Goal: Transaction & Acquisition: Obtain resource

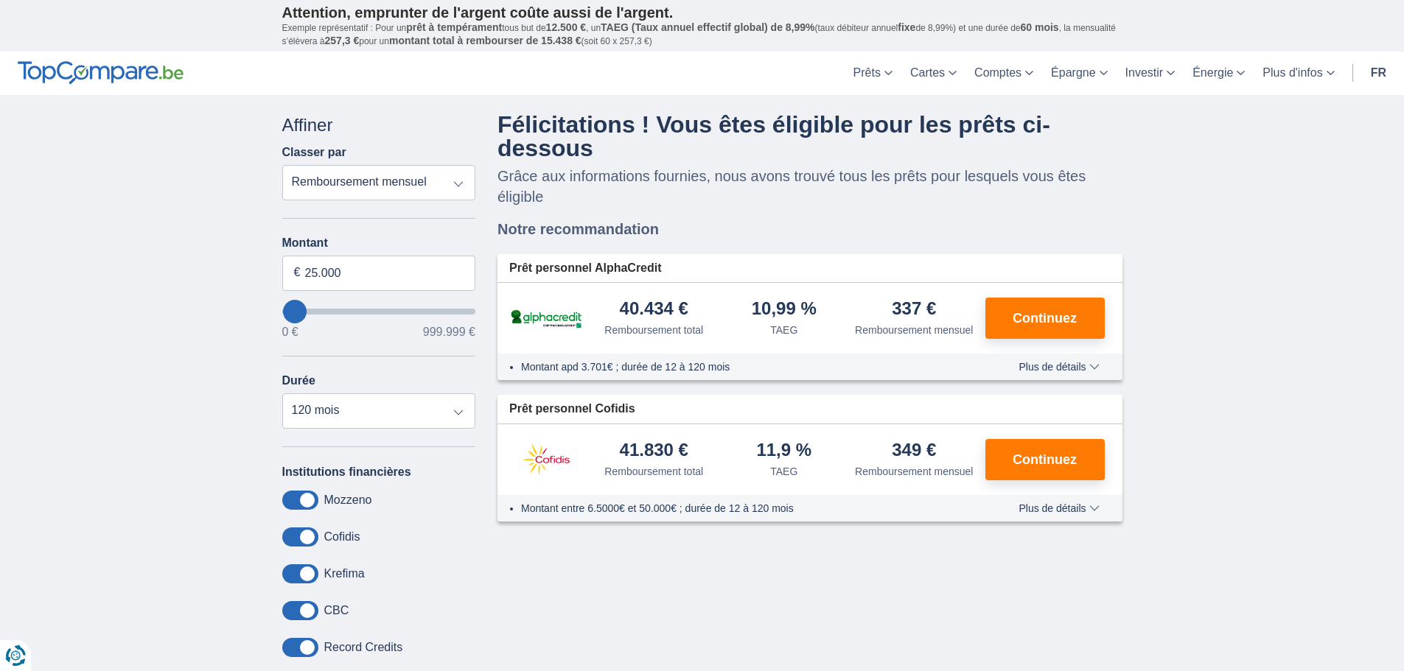
type input "0"
select select "12"
type input "0"
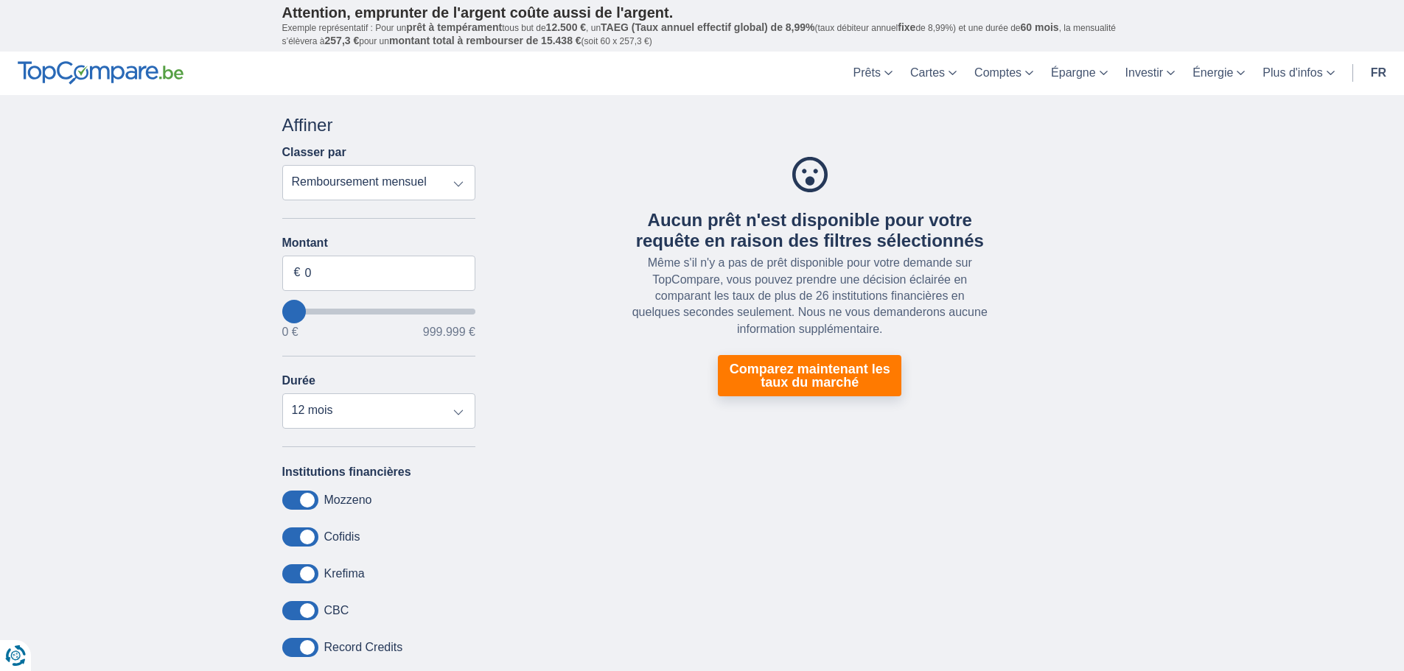
type input "63.000"
type input "63000"
type input "67.000"
type input "76000"
type input "76.000"
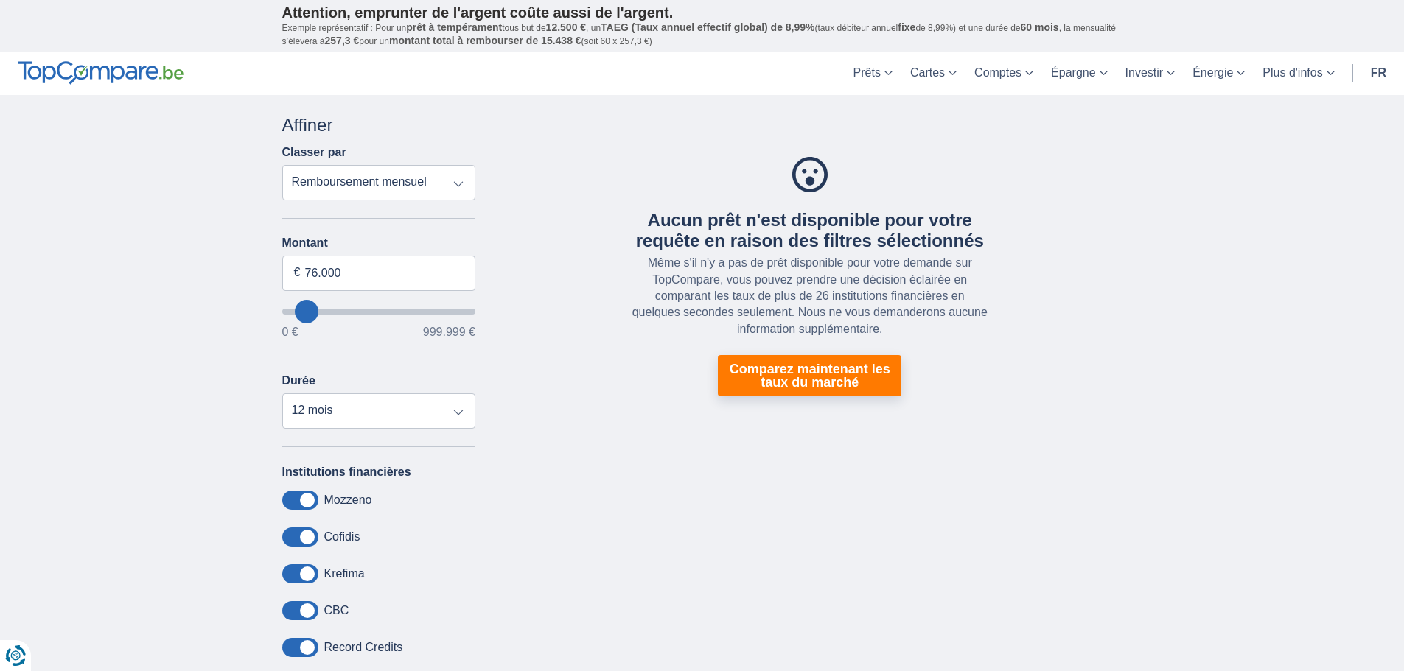
select select "120"
type input "41000"
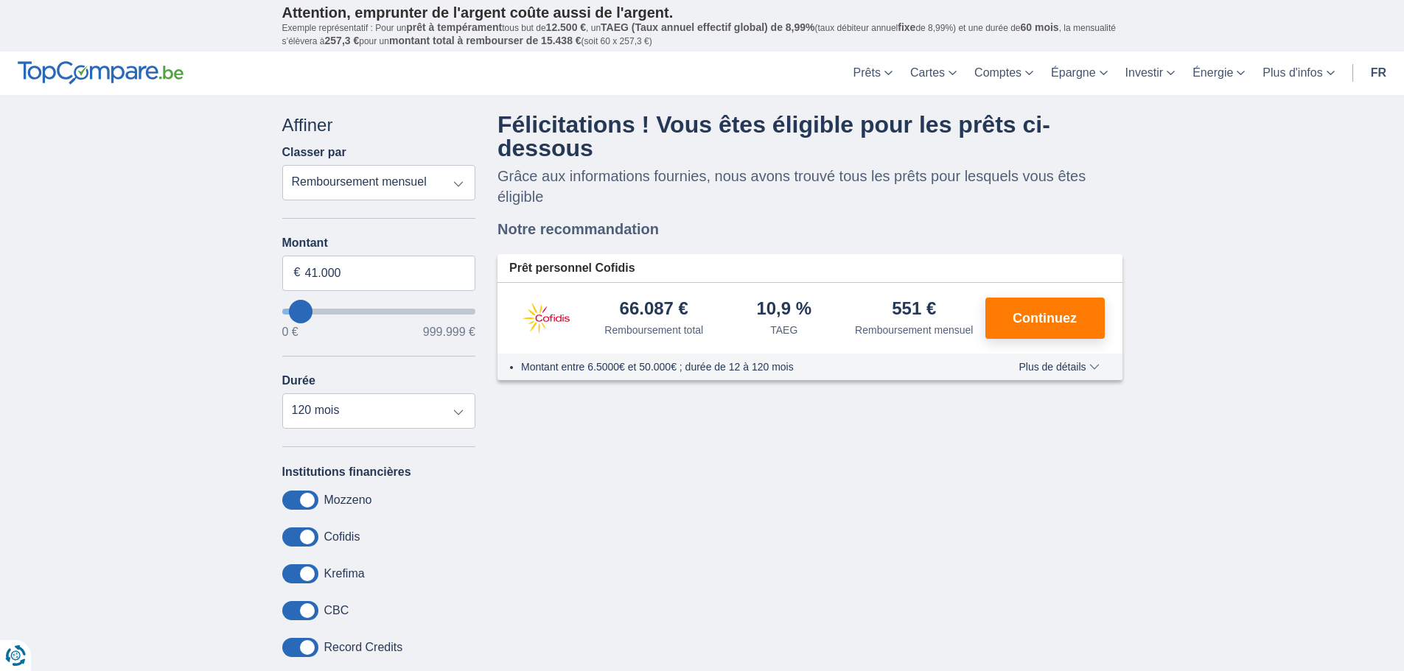
click at [301, 315] on input "wantToBorrow" at bounding box center [379, 312] width 194 height 6
drag, startPoint x: 341, startPoint y: 274, endPoint x: 279, endPoint y: 272, distance: 62.7
click at [285, 273] on input "41.000" at bounding box center [379, 273] width 194 height 35
type input "5.000"
type input "5000"
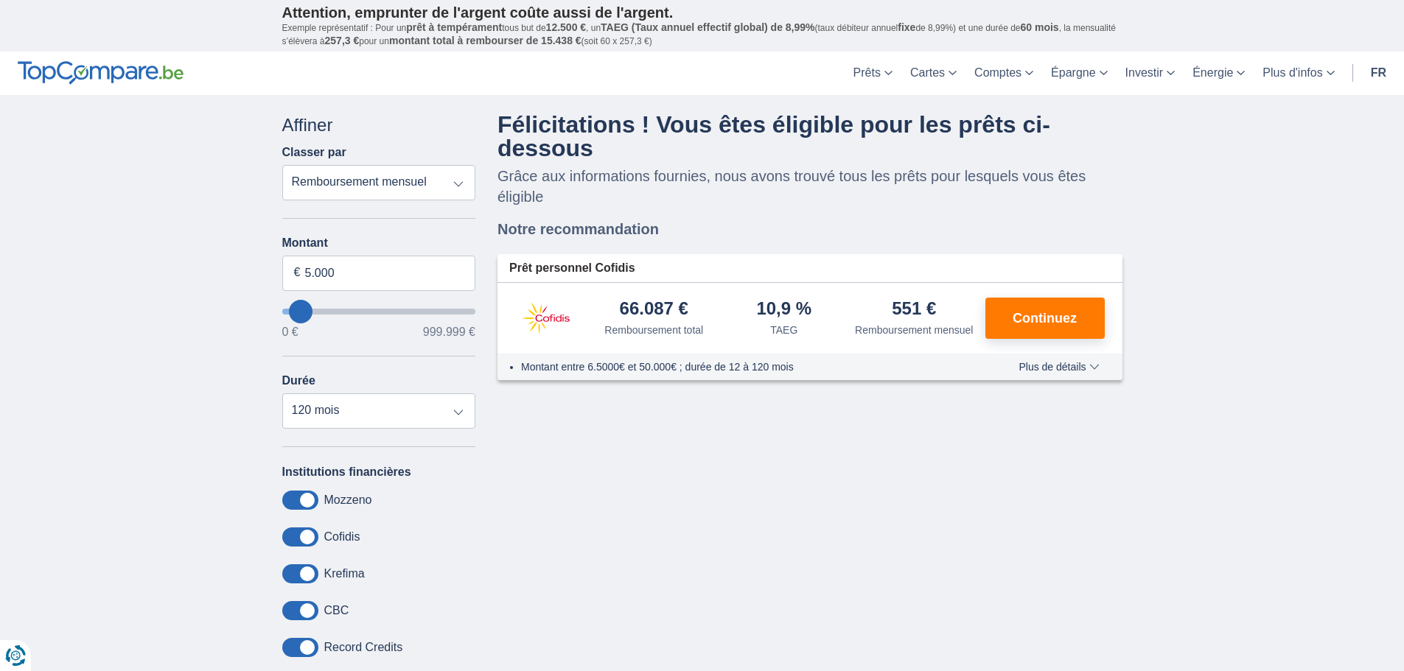
select select "36"
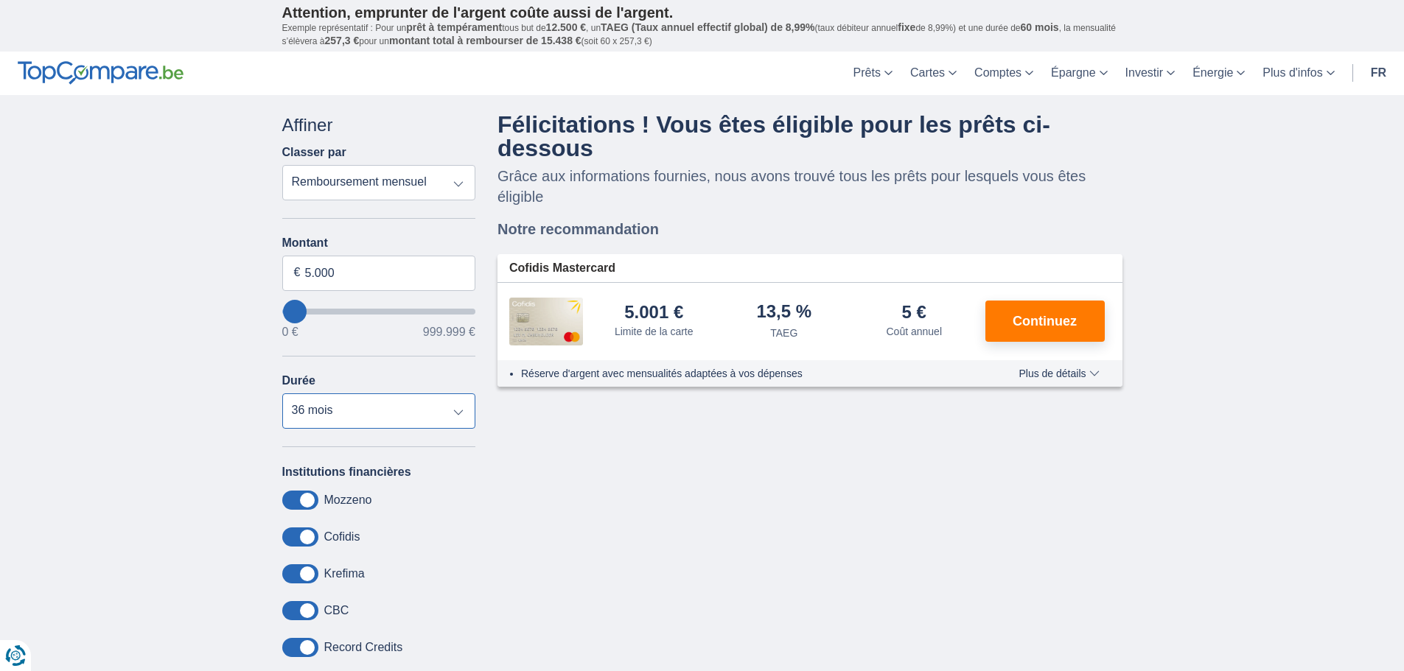
click at [368, 410] on select "12 mois 18 mois 24 mois 30 mois 36 mois" at bounding box center [379, 411] width 194 height 35
click at [408, 369] on div "Montant 5.000 € 0 € 999.999 € Durée 12 mois 18 mois 24 mois 30 mois 36 mois" at bounding box center [379, 333] width 194 height 192
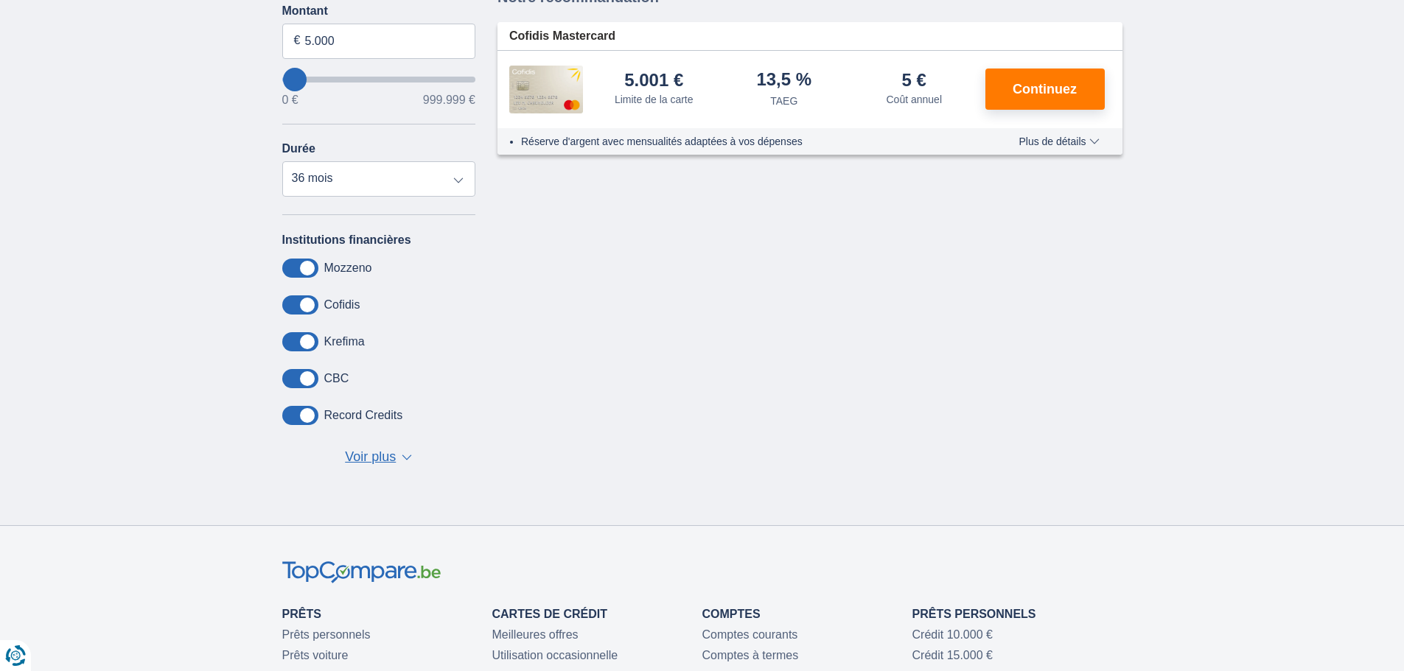
scroll to position [245, 0]
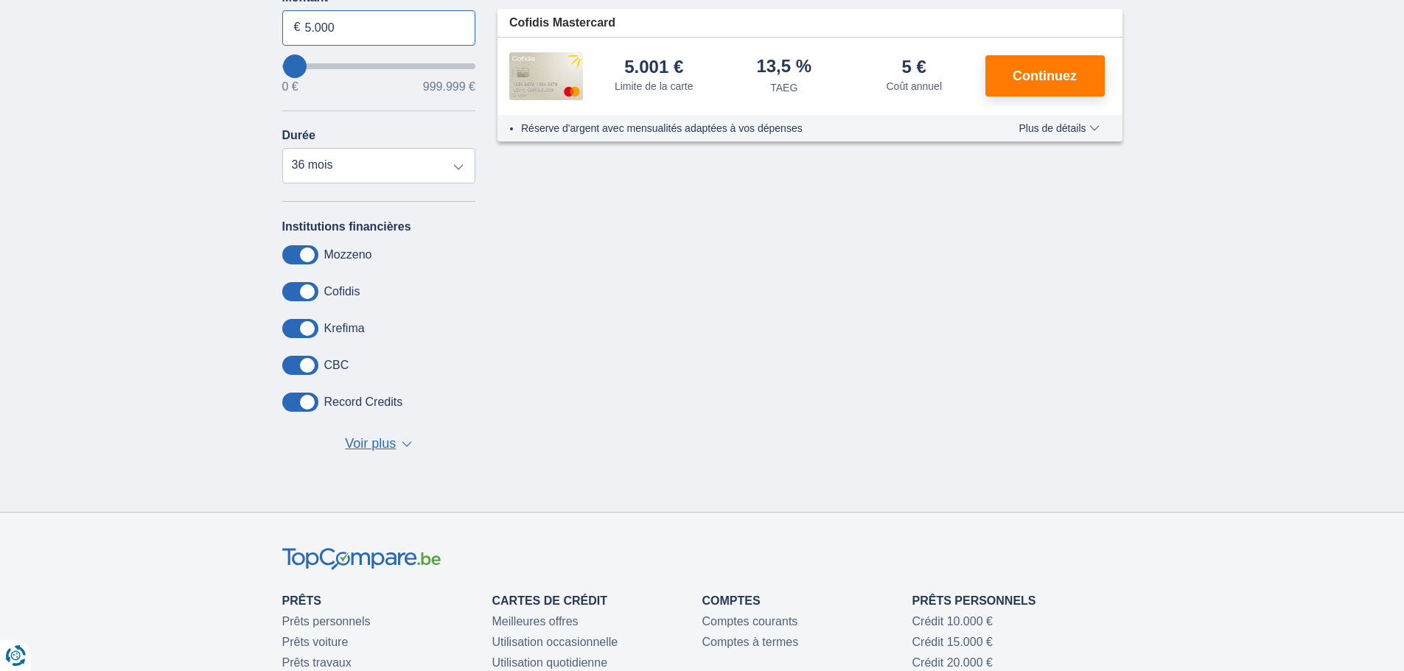
click at [363, 21] on input "5.000" at bounding box center [379, 27] width 194 height 35
type input "5"
type input "4.000"
type input "4000"
click at [546, 565] on div at bounding box center [702, 559] width 840 height 23
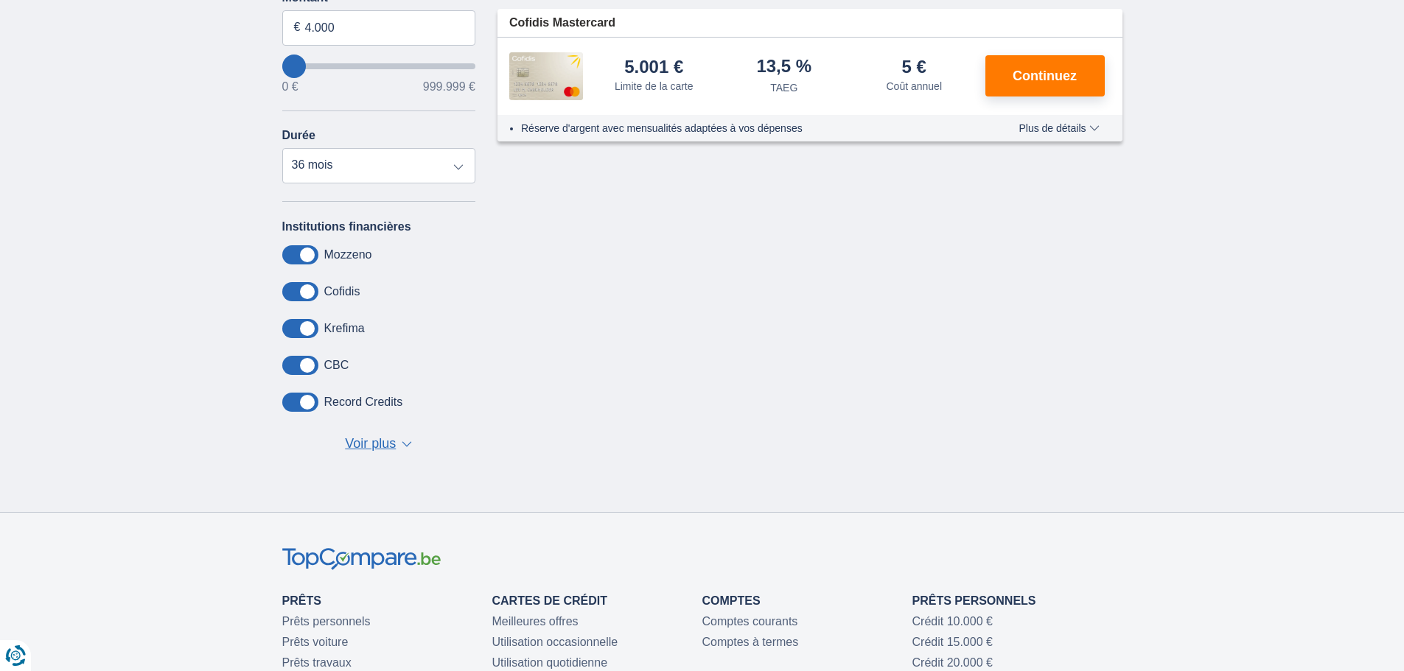
scroll to position [0, 0]
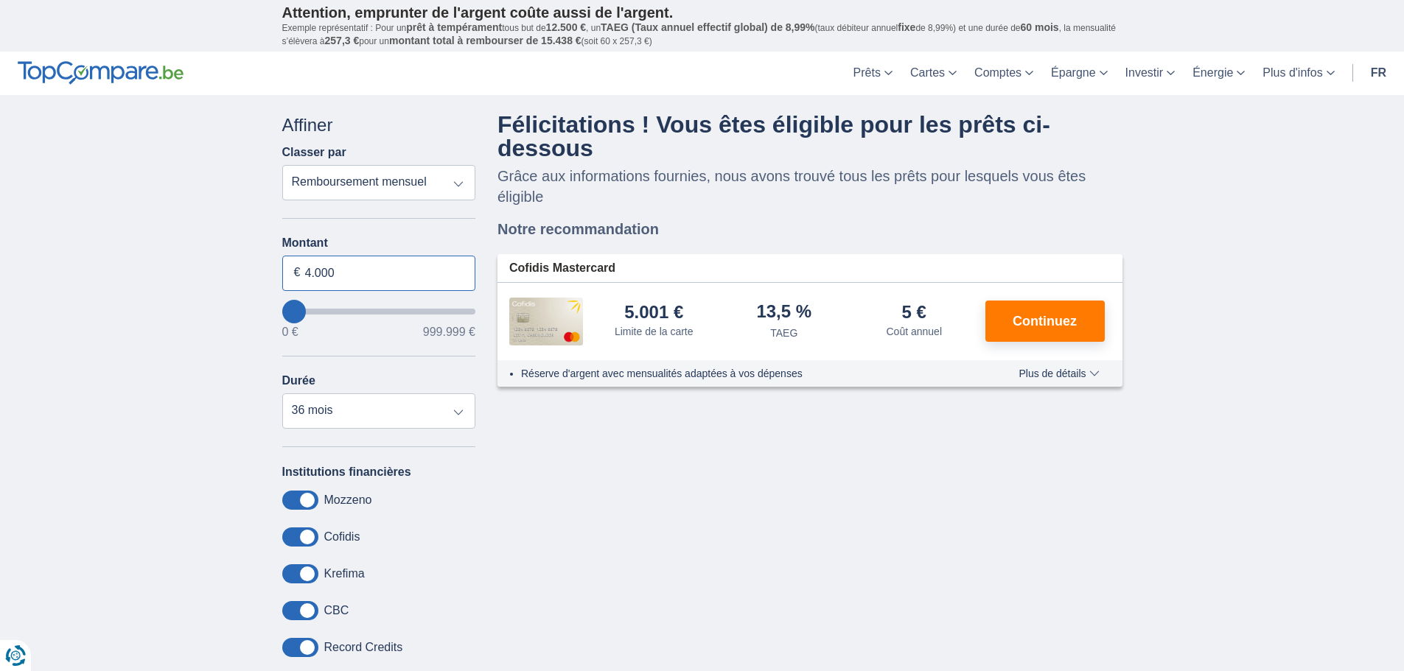
click at [371, 274] on input "4.000" at bounding box center [379, 273] width 194 height 35
type input "4"
type input "6.000"
type input "6000"
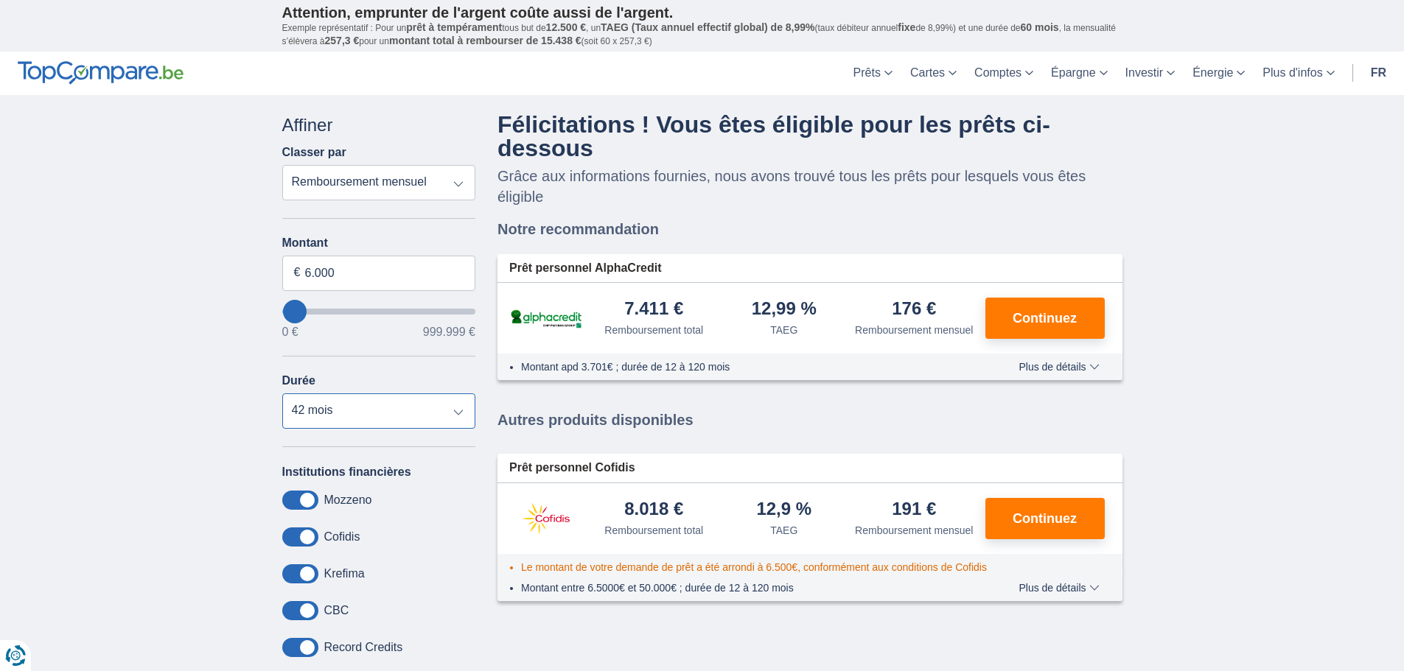
click at [326, 401] on select "12 mois 18 mois 24 mois 30 mois 36 mois 42 mois" at bounding box center [379, 411] width 194 height 35
click at [282, 394] on select "12 mois 18 mois 24 mois 30 mois 36 mois 42 mois" at bounding box center [379, 411] width 194 height 35
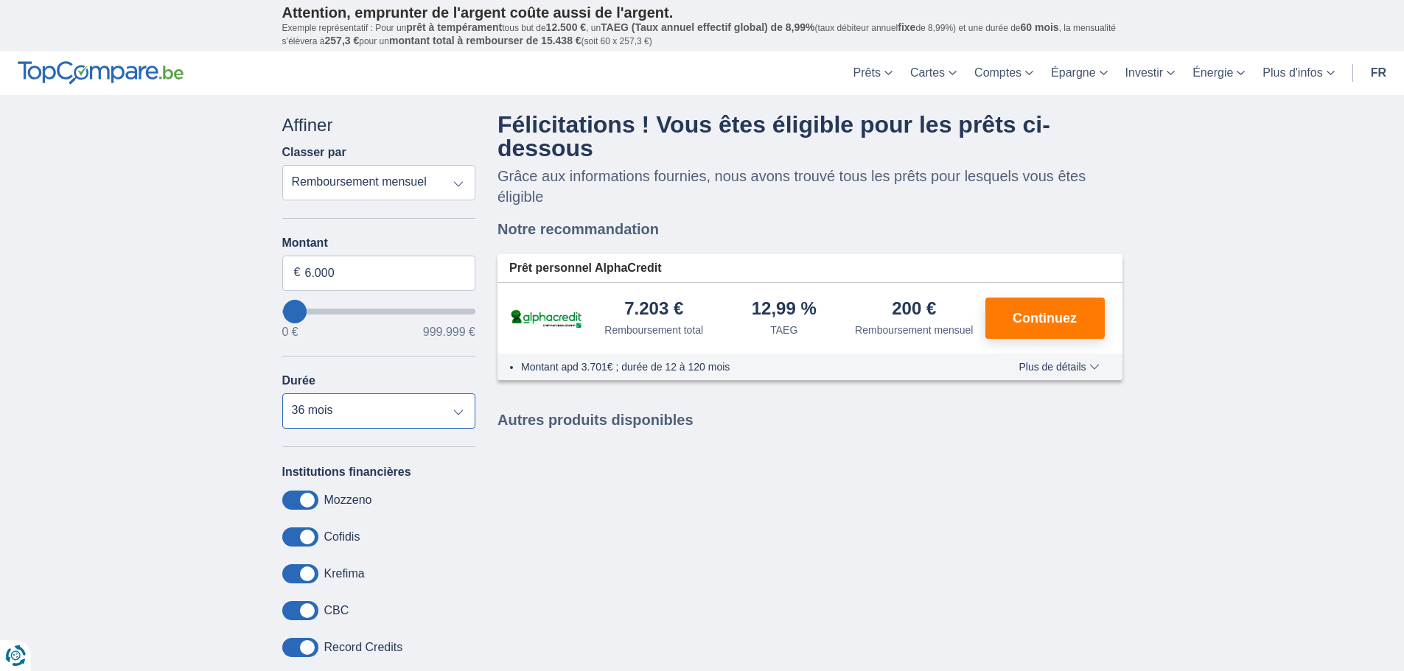
click at [362, 419] on select "12 mois 18 mois 24 mois 30 mois 36 mois 42 mois" at bounding box center [379, 411] width 194 height 35
click at [282, 394] on select "12 mois 18 mois 24 mois 30 mois 36 mois 42 mois" at bounding box center [379, 411] width 194 height 35
click at [340, 424] on select "12 mois 18 mois 24 mois 30 mois 36 mois 42 mois" at bounding box center [379, 411] width 194 height 35
click at [282, 394] on select "12 mois 18 mois 24 mois 30 mois 36 mois 42 mois" at bounding box center [379, 411] width 194 height 35
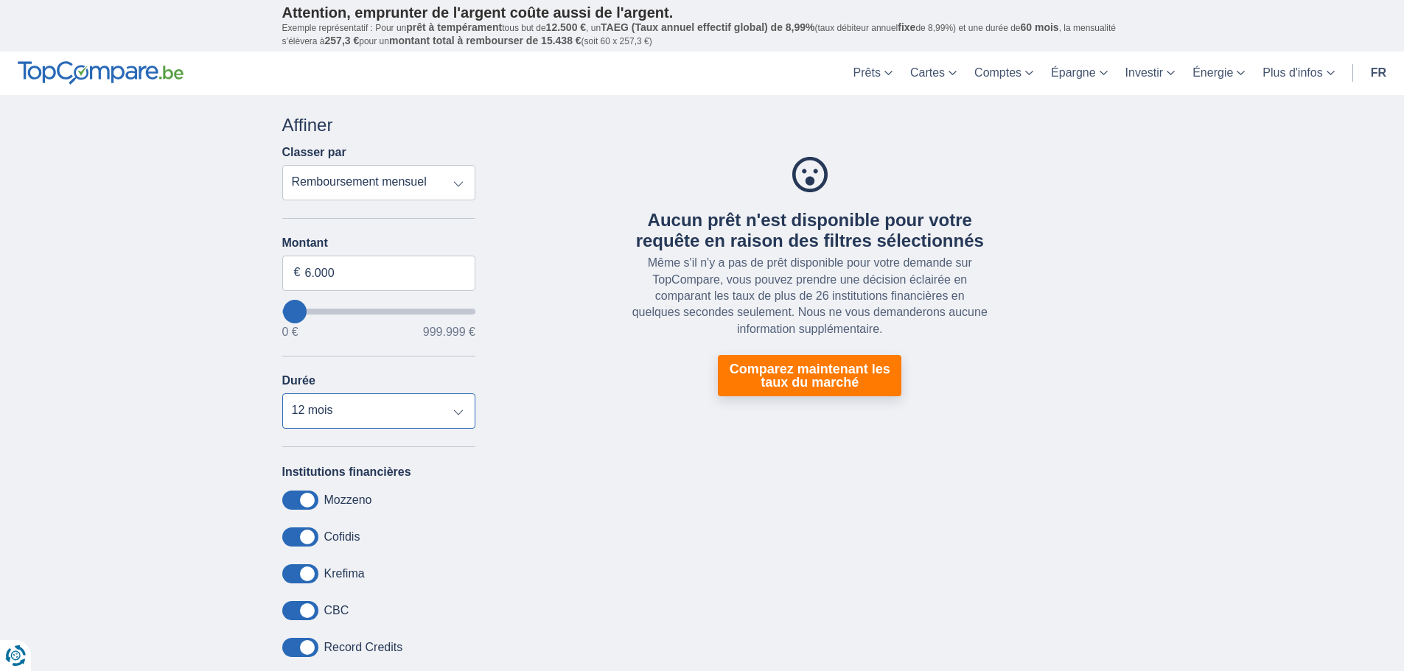
drag, startPoint x: 350, startPoint y: 417, endPoint x: 350, endPoint y: 427, distance: 10.3
click at [350, 417] on select "12 mois 18 mois 24 mois 30 mois 36 mois 42 mois" at bounding box center [379, 411] width 194 height 35
click at [282, 394] on select "12 mois 18 mois 24 mois 30 mois 36 mois 42 mois" at bounding box center [379, 411] width 194 height 35
click at [349, 416] on select "12 mois 18 mois 24 mois 30 mois 36 mois 42 mois" at bounding box center [379, 411] width 194 height 35
select select "24"
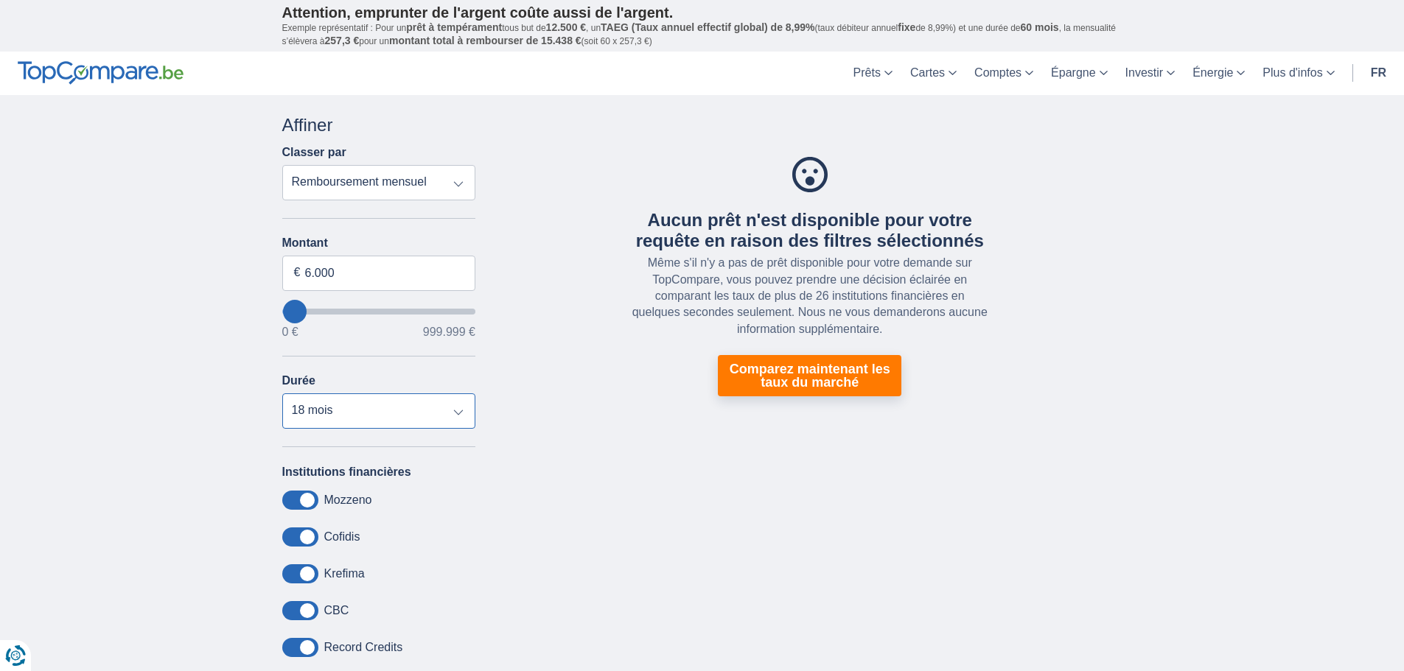
click at [282, 394] on select "12 mois 18 mois 24 mois 30 mois 36 mois 42 mois" at bounding box center [379, 411] width 194 height 35
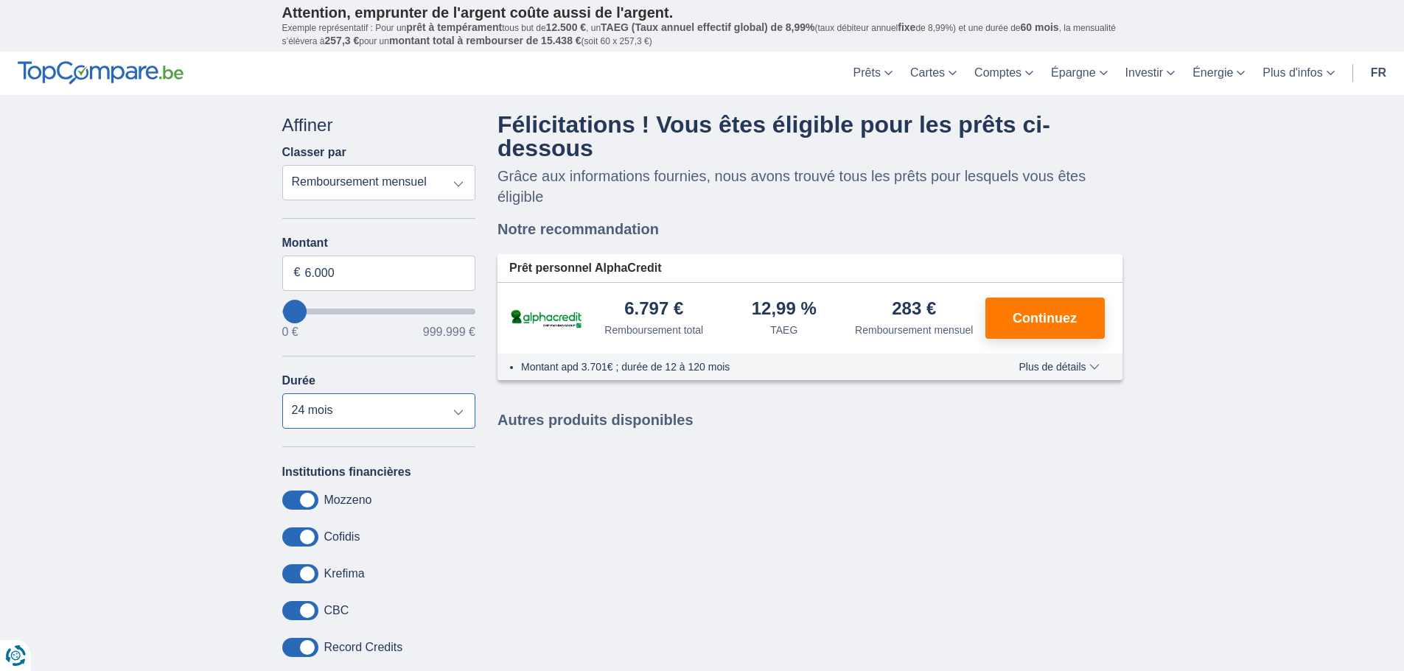
click at [346, 427] on select "12 mois 18 mois 24 mois 30 mois 36 mois 42 mois" at bounding box center [379, 411] width 194 height 35
click at [352, 271] on input "6.000" at bounding box center [379, 273] width 194 height 35
drag, startPoint x: 366, startPoint y: 277, endPoint x: 284, endPoint y: 268, distance: 81.5
click at [284, 268] on input "6.000" at bounding box center [379, 273] width 194 height 35
type input "10.000"
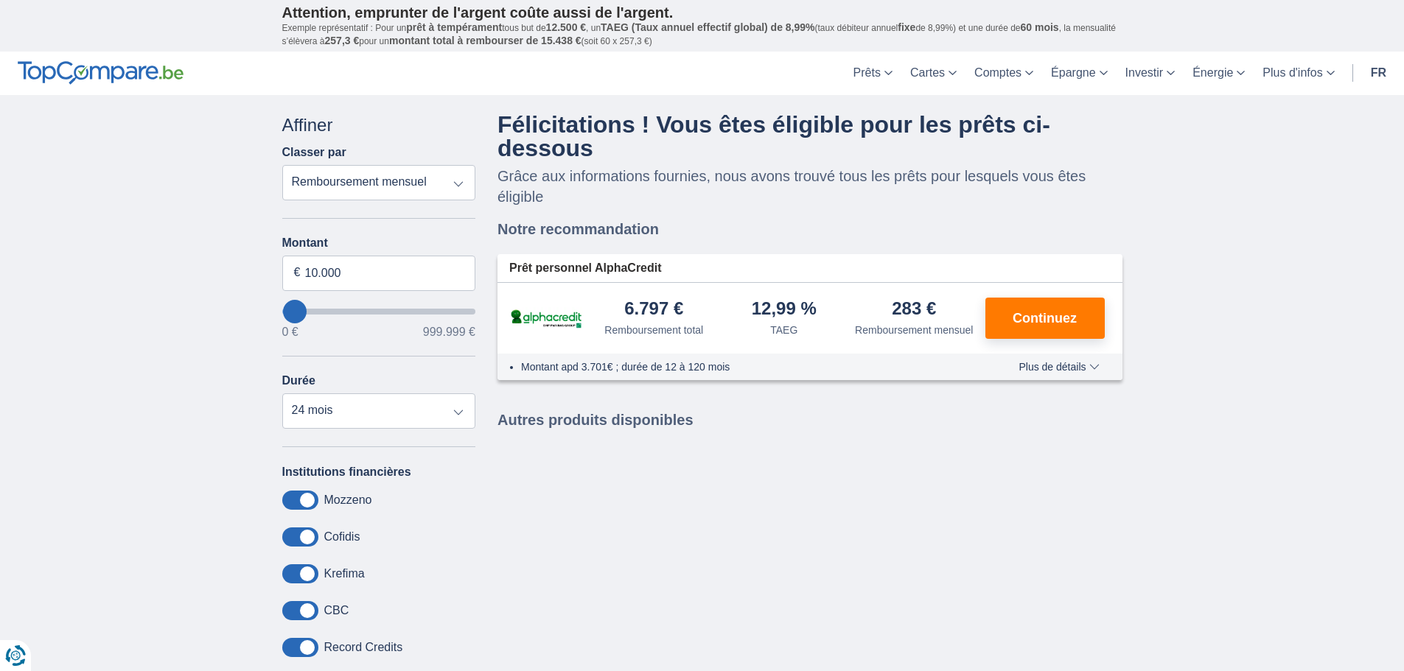
type input "10000"
select select "48"
